Goal: Information Seeking & Learning: Learn about a topic

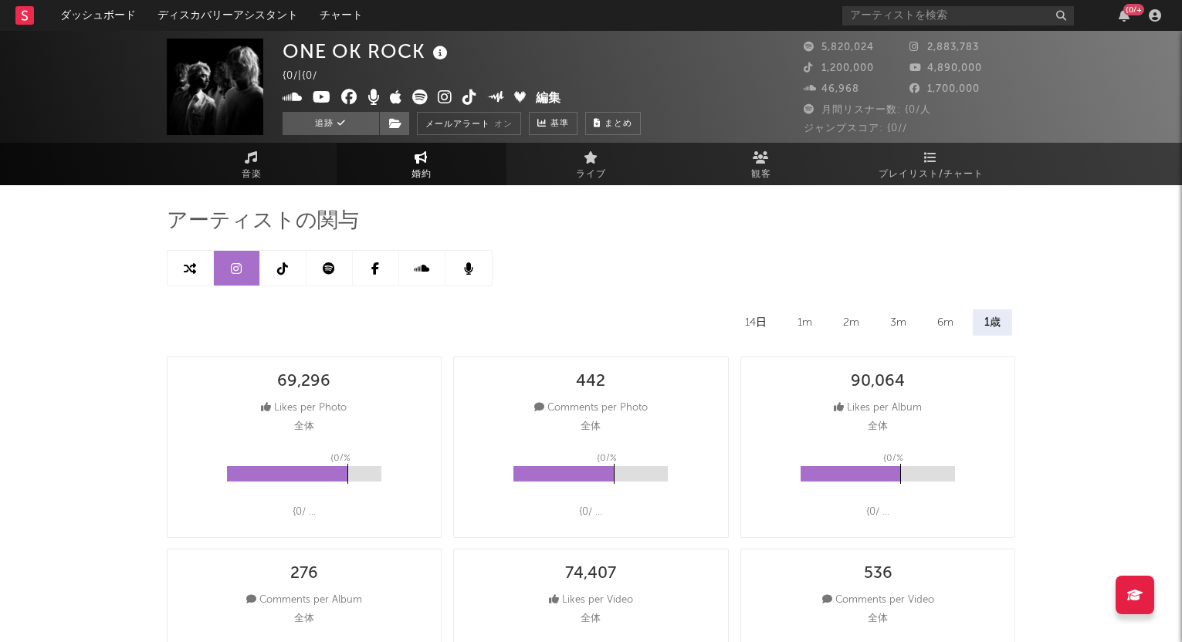
select select "6m"
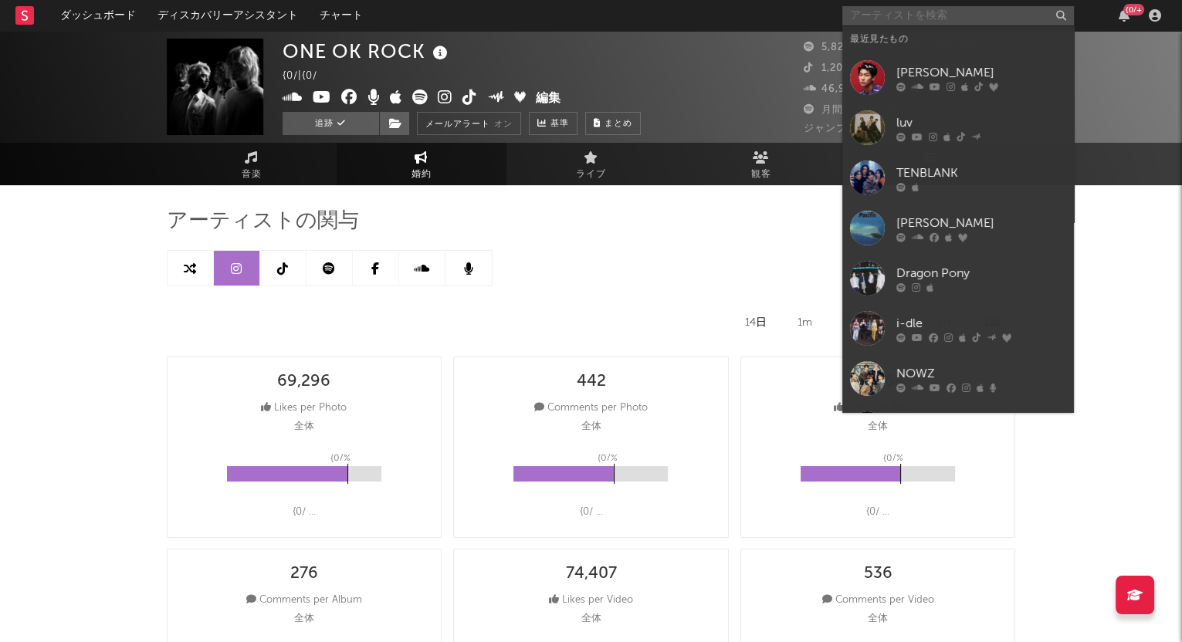
click at [880, 15] on input "text" at bounding box center [958, 15] width 232 height 19
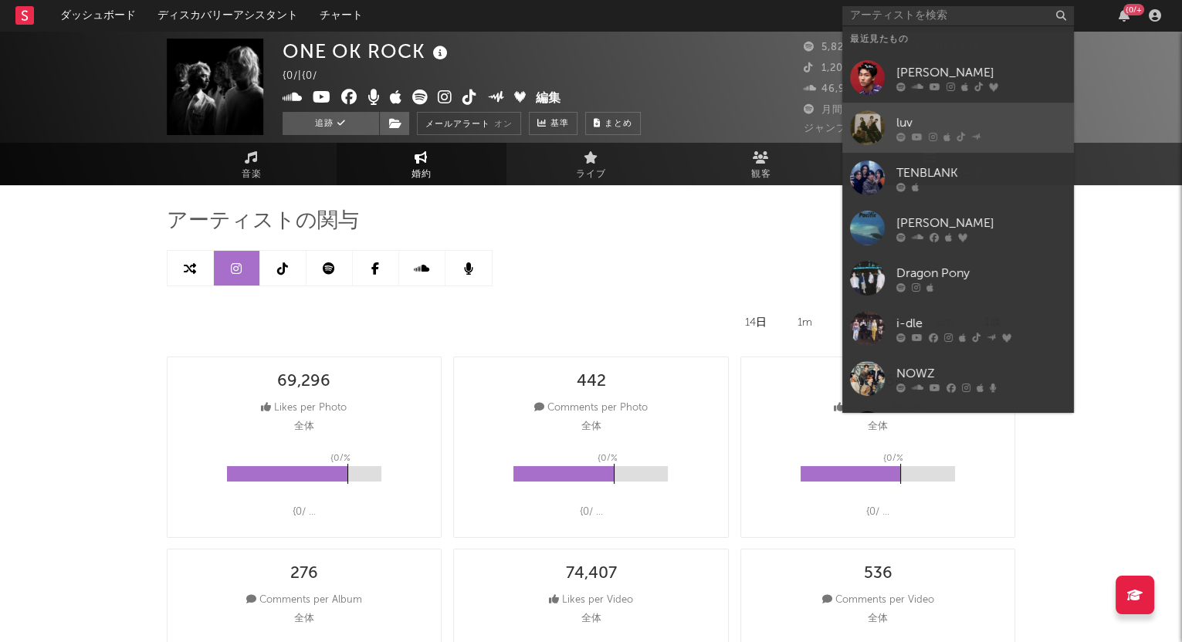
click at [901, 114] on div "luv" at bounding box center [981, 122] width 170 height 19
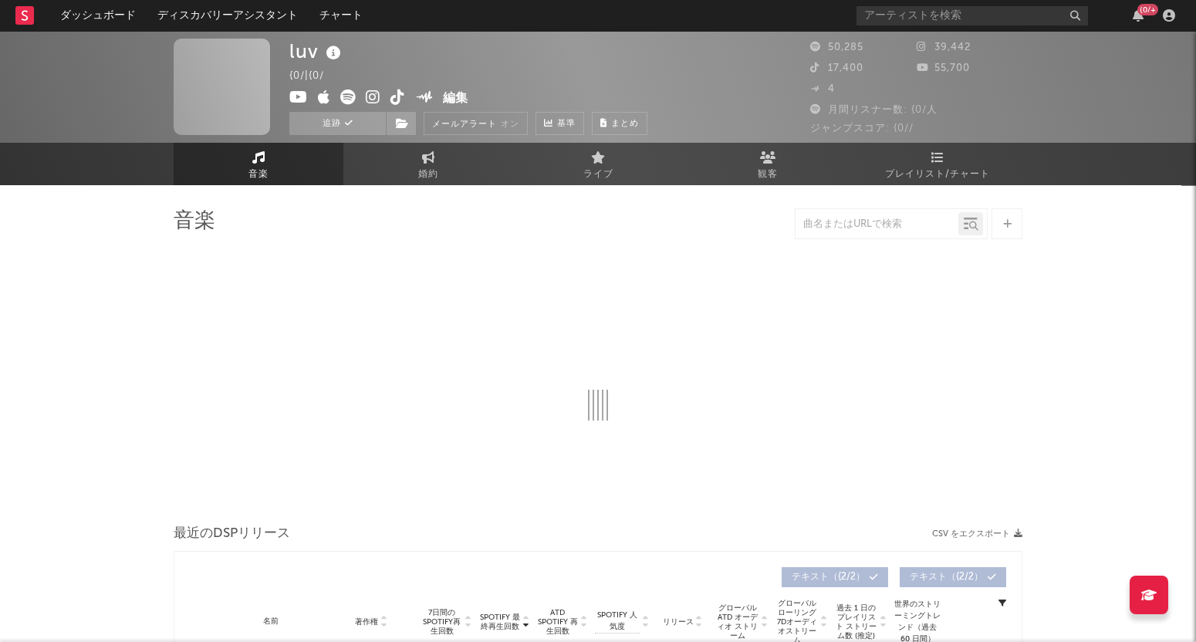
select select "6m"
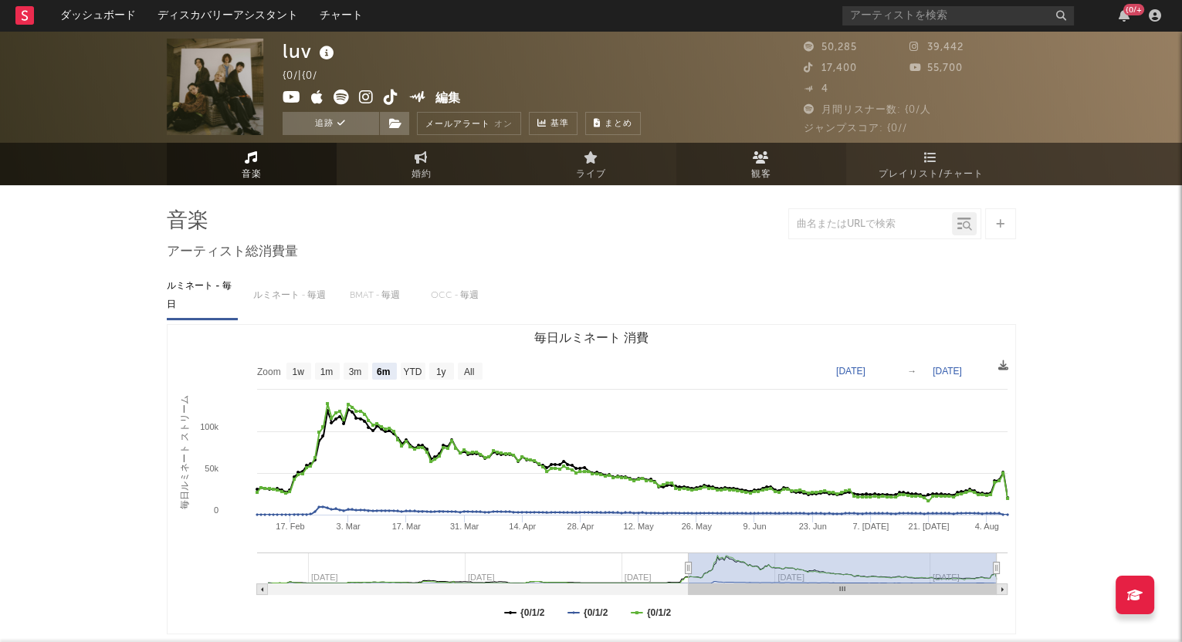
click at [776, 163] on link "観客" at bounding box center [761, 164] width 170 height 42
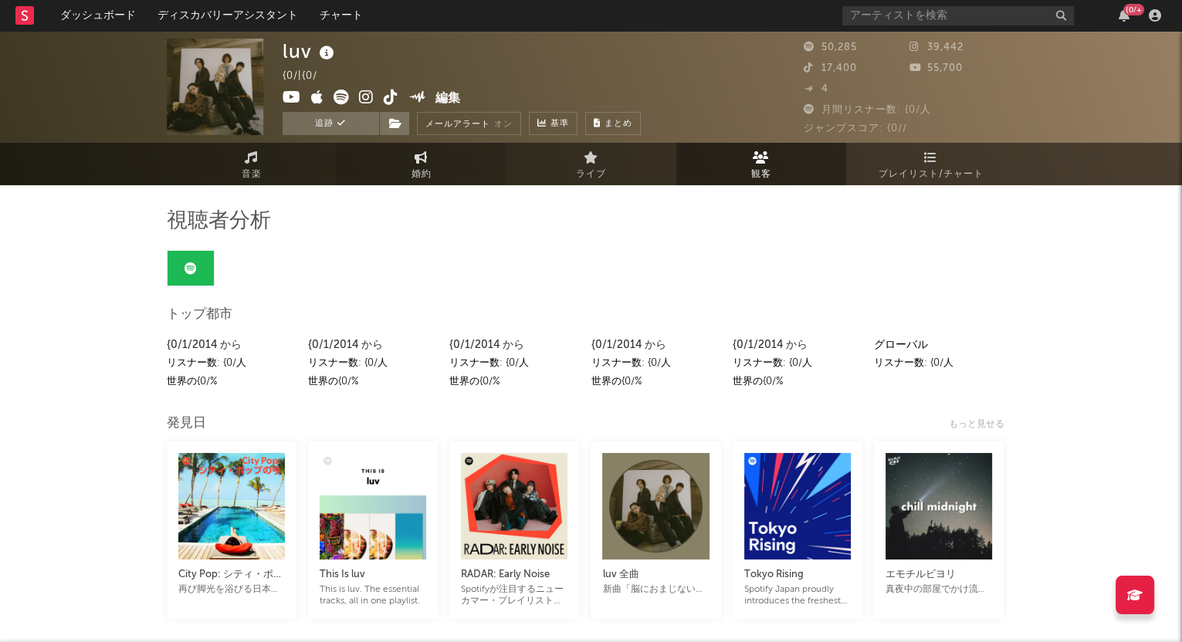
click at [429, 163] on link "婚約" at bounding box center [421, 164] width 170 height 42
select select "1w"
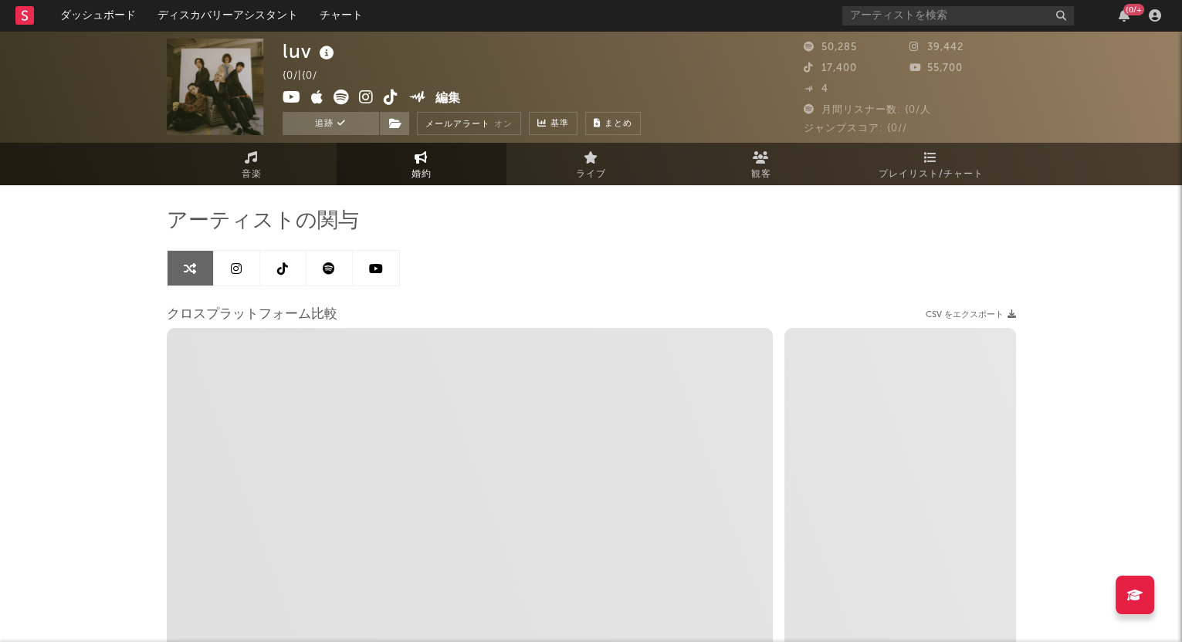
select select "1m"
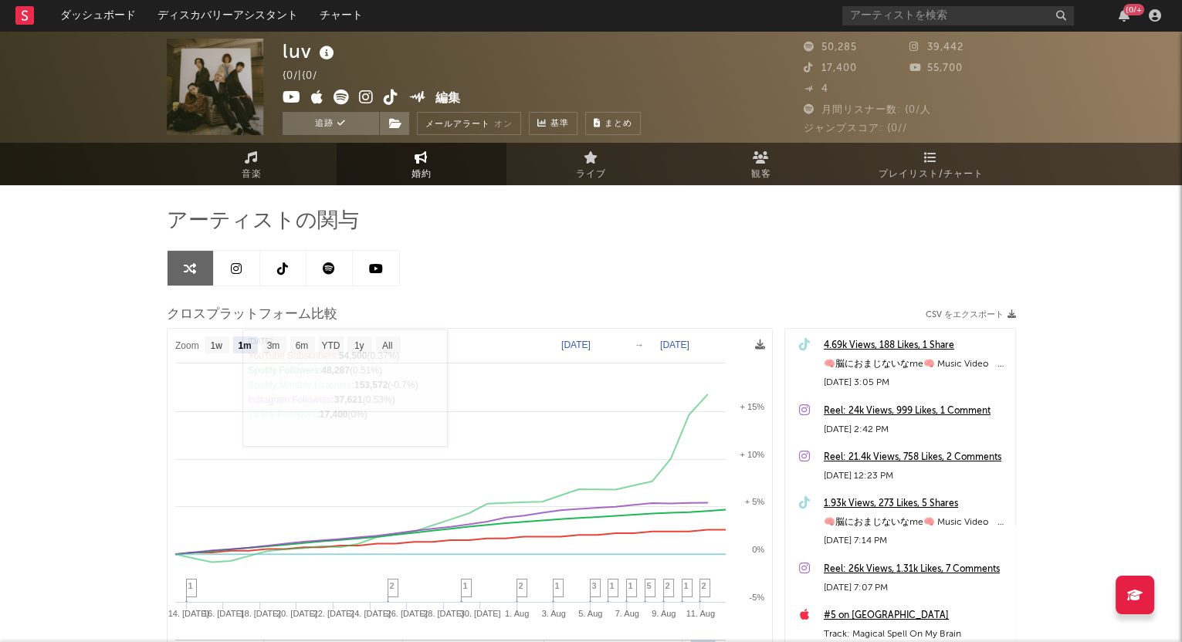
click at [231, 269] on icon at bounding box center [236, 268] width 11 height 12
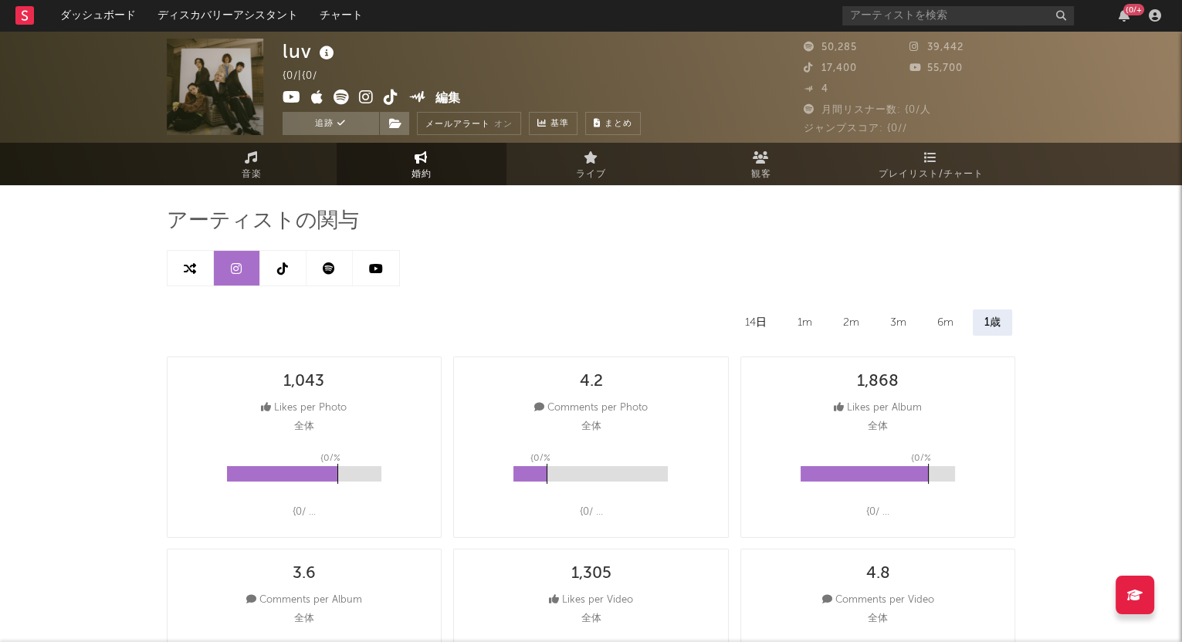
select select "6m"
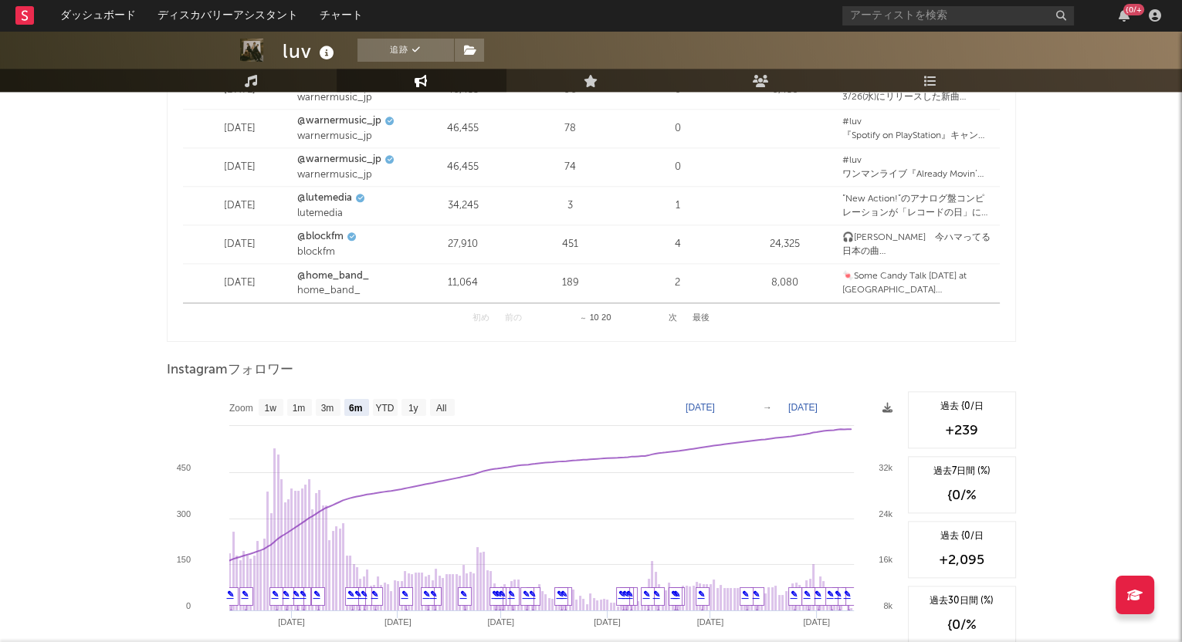
scroll to position [2286, 0]
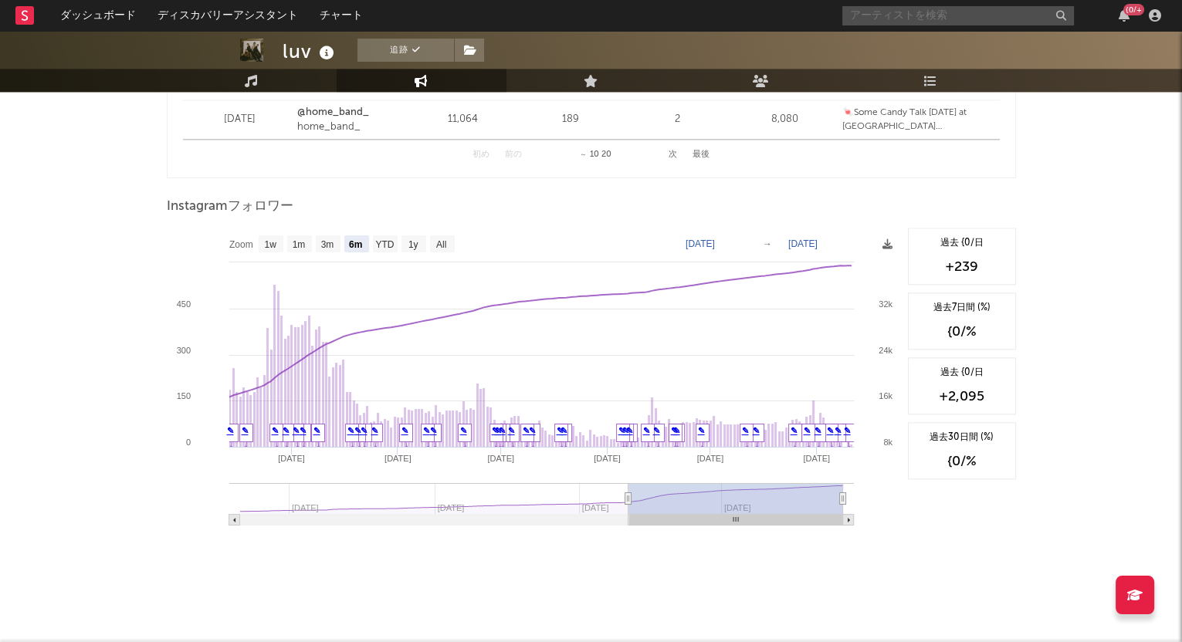
click at [906, 17] on input "text" at bounding box center [958, 15] width 232 height 19
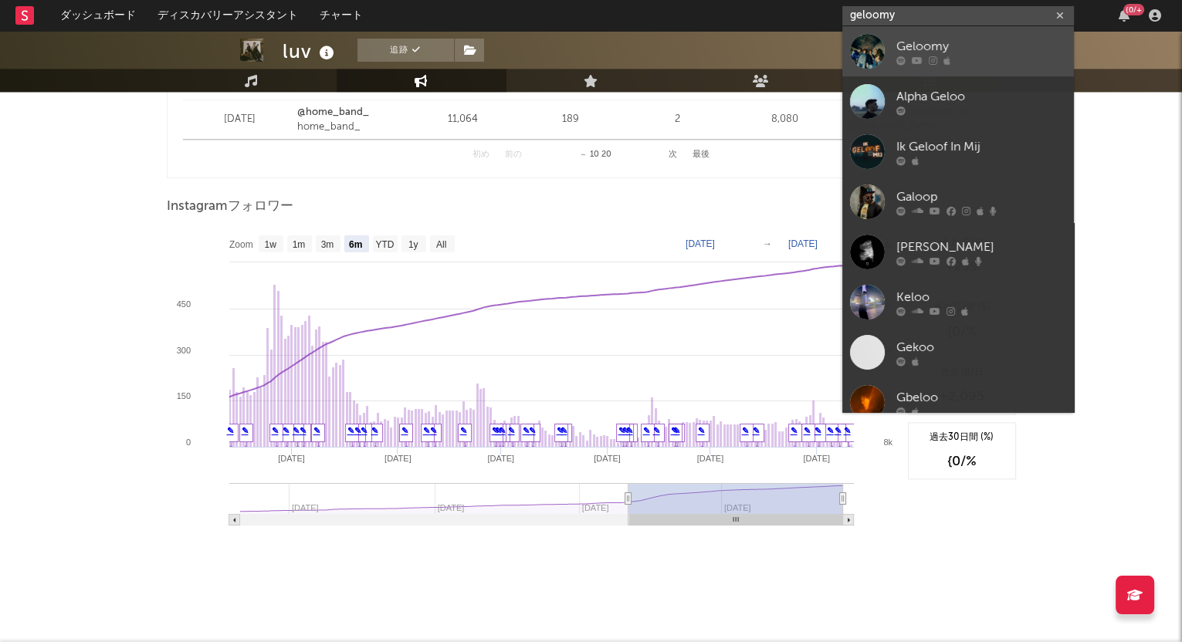
type input "geloomy"
click at [881, 46] on div at bounding box center [867, 51] width 35 height 35
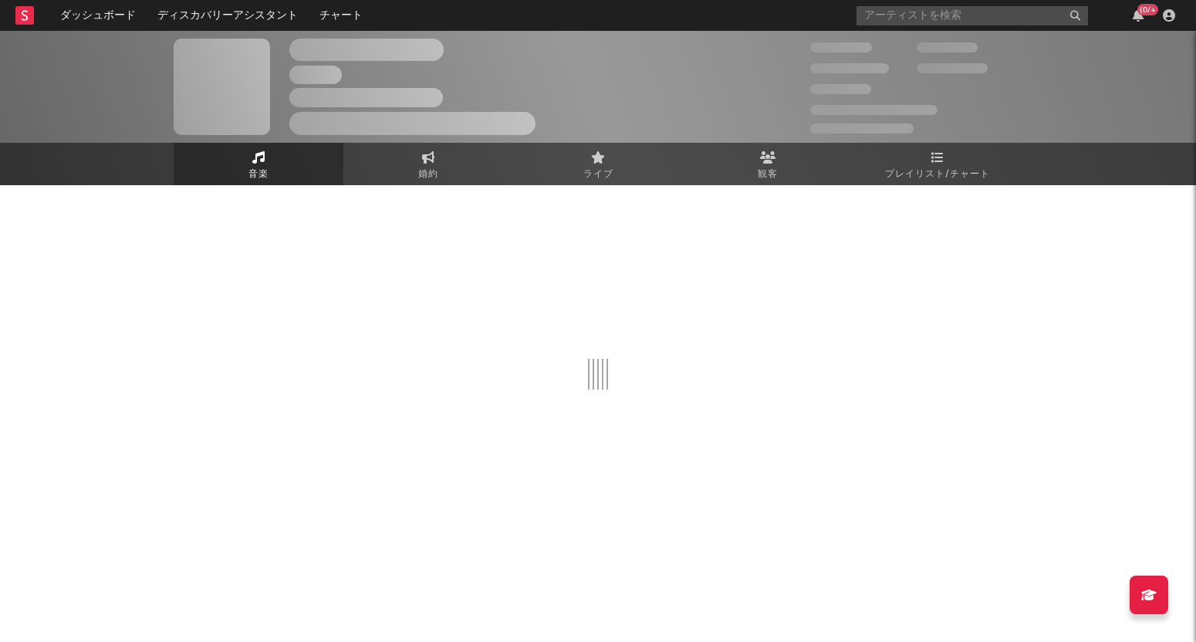
select select "1w"
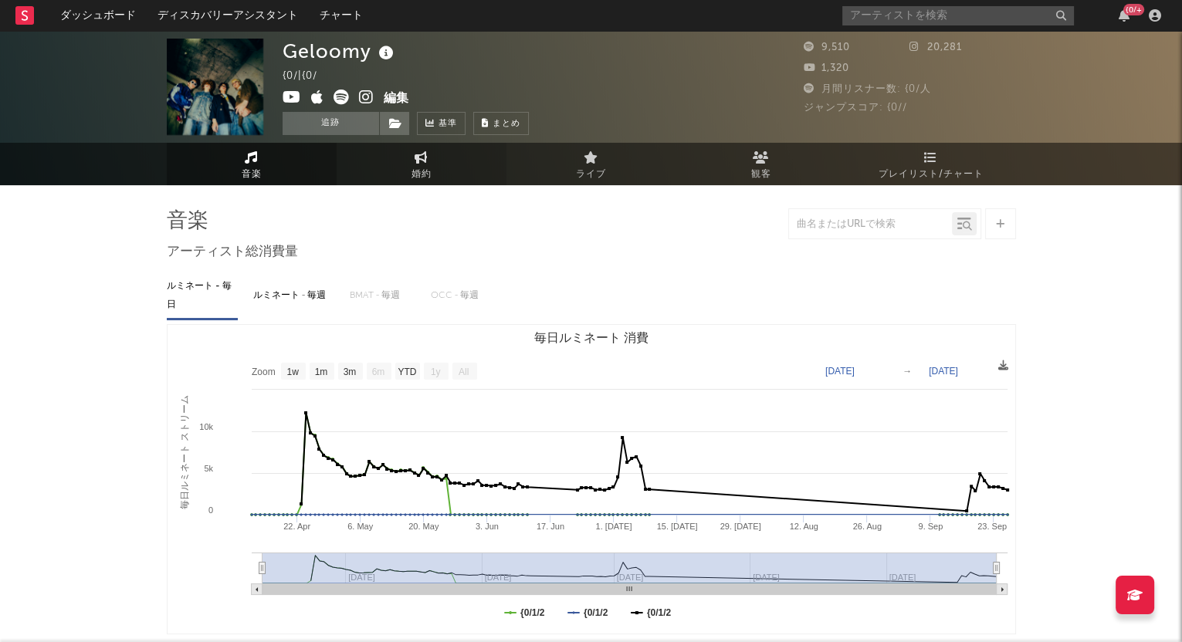
click at [431, 162] on link "婚約" at bounding box center [421, 164] width 170 height 42
select select "1w"
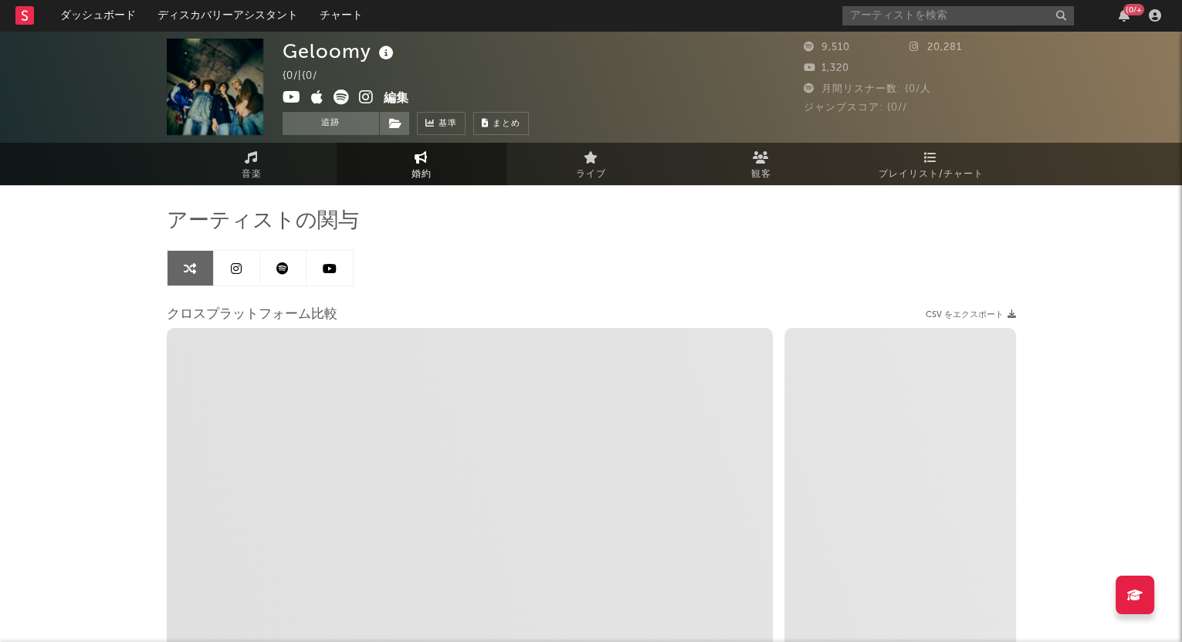
click at [243, 259] on link at bounding box center [237, 268] width 46 height 35
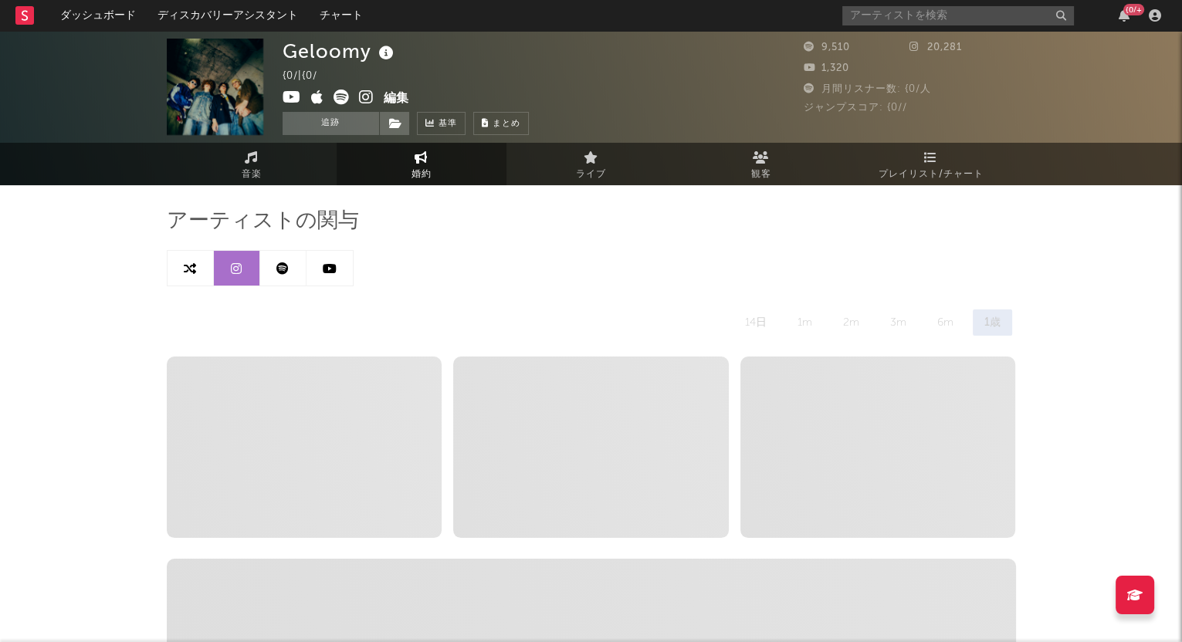
select select "6m"
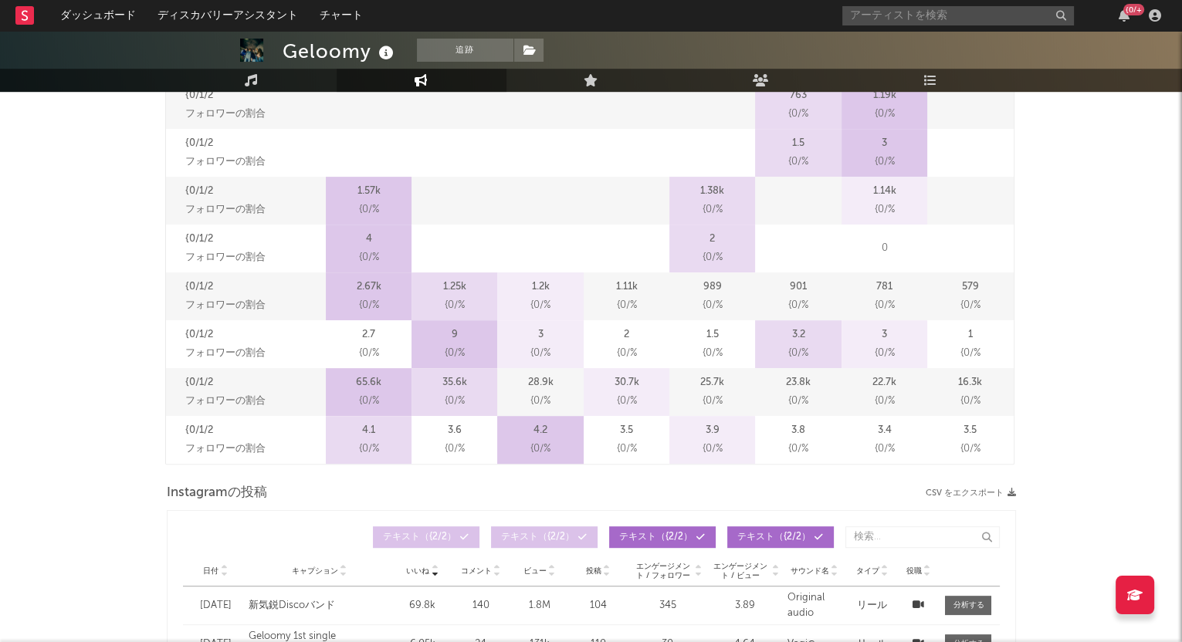
scroll to position [771, 0]
